Goal: Task Accomplishment & Management: Use online tool/utility

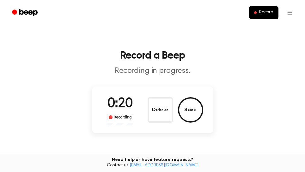
click at [155, 118] on button "Delete" at bounding box center [160, 109] width 25 height 25
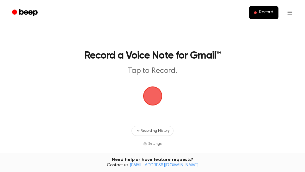
drag, startPoint x: 158, startPoint y: 101, endPoint x: 161, endPoint y: 100, distance: 3.5
click at [159, 100] on span "button" at bounding box center [153, 96] width 18 height 18
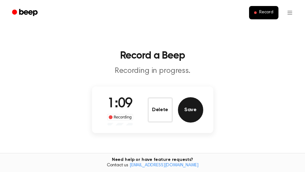
click at [188, 115] on button "Save" at bounding box center [190, 109] width 25 height 25
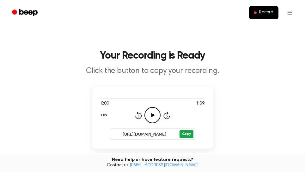
click at [191, 135] on button "Copy" at bounding box center [186, 134] width 14 height 8
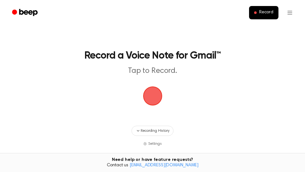
click at [156, 102] on span "button" at bounding box center [153, 96] width 18 height 18
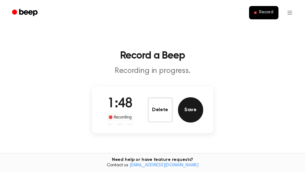
click at [198, 113] on button "Save" at bounding box center [190, 109] width 25 height 25
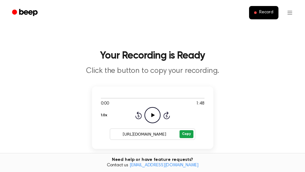
click at [184, 136] on button "Copy" at bounding box center [186, 134] width 14 height 8
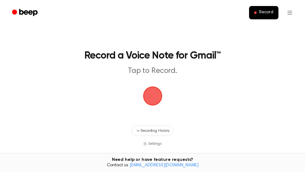
click at [156, 96] on span "button" at bounding box center [153, 96] width 18 height 18
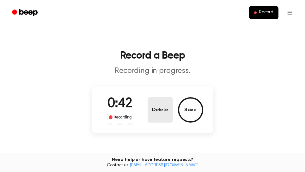
click at [161, 108] on button "Delete" at bounding box center [160, 109] width 25 height 25
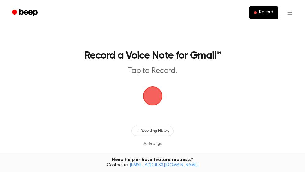
drag, startPoint x: 155, startPoint y: 97, endPoint x: 180, endPoint y: 87, distance: 26.9
click at [155, 96] on span "button" at bounding box center [153, 96] width 18 height 18
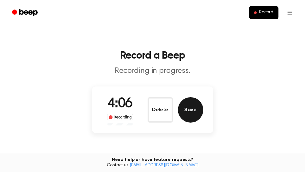
click at [197, 109] on button "Save" at bounding box center [190, 109] width 25 height 25
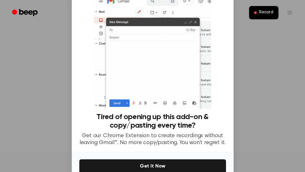
scroll to position [56, 0]
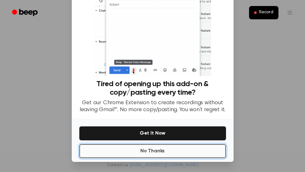
click at [167, 153] on button "No Thanks" at bounding box center [152, 151] width 147 height 14
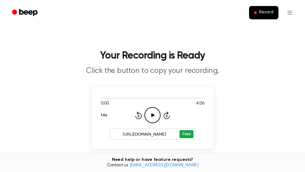
click at [188, 133] on button "Copy" at bounding box center [186, 134] width 14 height 8
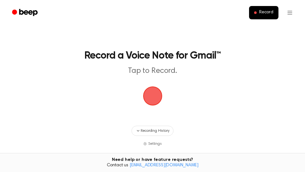
click at [156, 93] on span "button" at bounding box center [153, 96] width 18 height 18
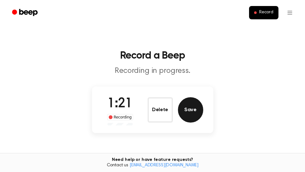
click at [194, 115] on button "Save" at bounding box center [190, 109] width 25 height 25
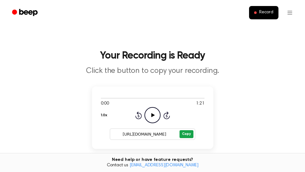
click at [186, 133] on button "Copy" at bounding box center [186, 134] width 14 height 8
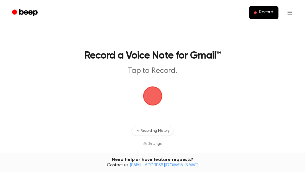
click at [152, 96] on span "button" at bounding box center [152, 95] width 19 height 19
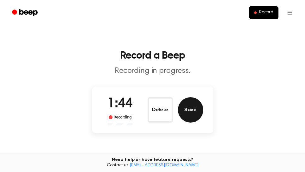
click at [190, 110] on button "Save" at bounding box center [190, 109] width 25 height 25
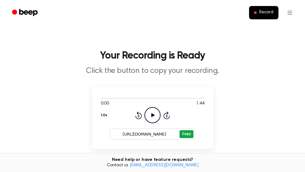
click at [191, 136] on button "Copy" at bounding box center [186, 134] width 14 height 8
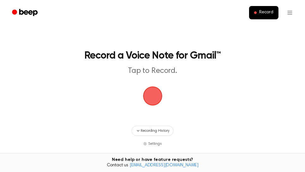
drag, startPoint x: 154, startPoint y: 93, endPoint x: 157, endPoint y: 90, distance: 4.5
click at [154, 93] on span "button" at bounding box center [152, 95] width 19 height 19
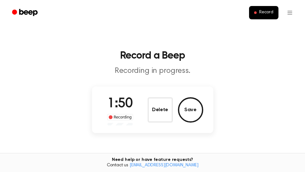
click at [200, 107] on button "Save" at bounding box center [190, 109] width 25 height 25
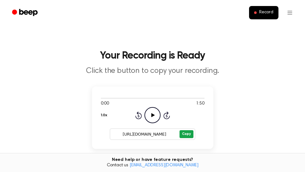
click at [187, 135] on button "Copy" at bounding box center [186, 134] width 14 height 8
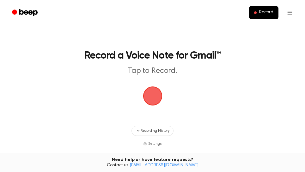
click at [157, 94] on span "button" at bounding box center [153, 96] width 18 height 18
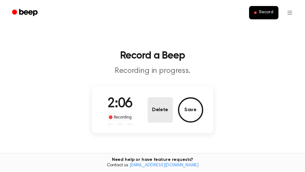
click at [165, 112] on button "Delete" at bounding box center [160, 109] width 25 height 25
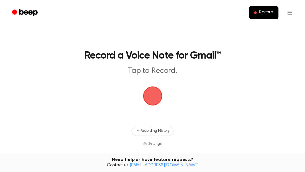
click at [156, 98] on span "button" at bounding box center [152, 95] width 19 height 19
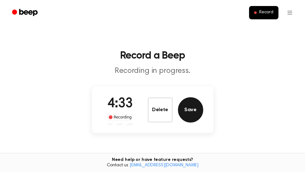
click at [194, 112] on button "Save" at bounding box center [190, 109] width 25 height 25
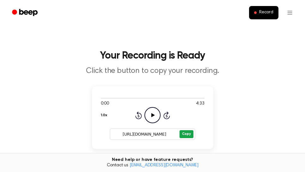
click at [187, 133] on button "Copy" at bounding box center [186, 134] width 14 height 8
